Goal: Check status

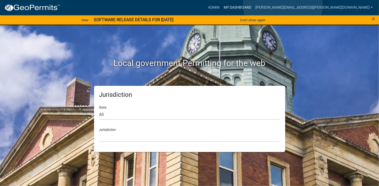
click at [253, 5] on link "My Dashboard" at bounding box center [237, 8] width 32 height 10
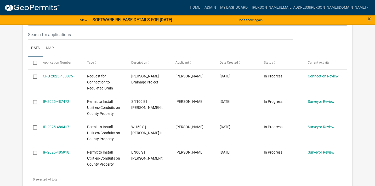
scroll to position [127, 0]
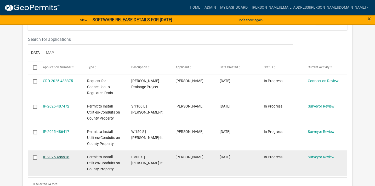
click at [52, 158] on link "IP-2025-485918" at bounding box center [56, 157] width 26 height 4
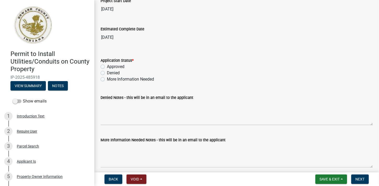
scroll to position [885, 0]
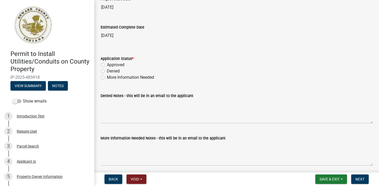
click at [107, 75] on label "More Information Needed" at bounding box center [130, 77] width 47 height 6
click at [107, 75] on input "More Information Needed" at bounding box center [108, 75] width 3 height 3
radio input "true"
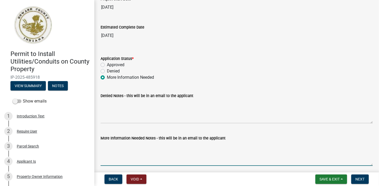
click at [112, 144] on textarea "More Information Needed Notes - this will be in an email to the applicant" at bounding box center [237, 153] width 272 height 25
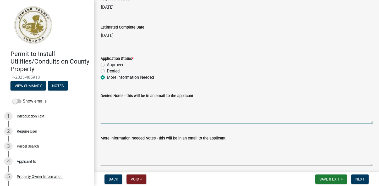
click at [110, 100] on textarea "Denied Notes - this will be in an email to the applicant" at bounding box center [237, 111] width 272 height 25
click at [139, 102] on textarea "L1001 print 18 of 34" at bounding box center [237, 111] width 272 height 25
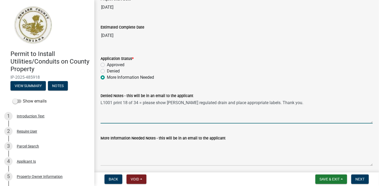
click at [110, 100] on textarea "L1001 print 18 of 34 = please show [PERSON_NAME] regulated drain and place appr…" at bounding box center [237, 111] width 272 height 25
click at [139, 101] on textarea "L101 print 18 of 34 = please show [PERSON_NAME] regulated drain and place appro…" at bounding box center [237, 111] width 272 height 25
type textarea "L101 print 18 of 34 - please show [PERSON_NAME] regulated drain and place appro…"
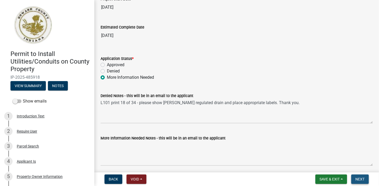
click at [357, 178] on span "Next" at bounding box center [359, 179] width 9 height 4
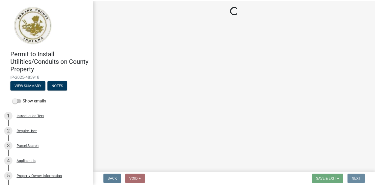
scroll to position [0, 0]
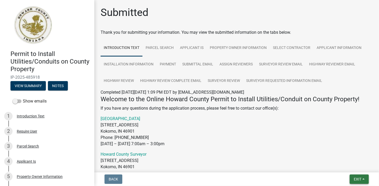
click at [355, 178] on span "Exit" at bounding box center [358, 179] width 8 height 4
click at [339, 165] on button "Save & Exit" at bounding box center [348, 165] width 42 height 13
